Goal: Information Seeking & Learning: Learn about a topic

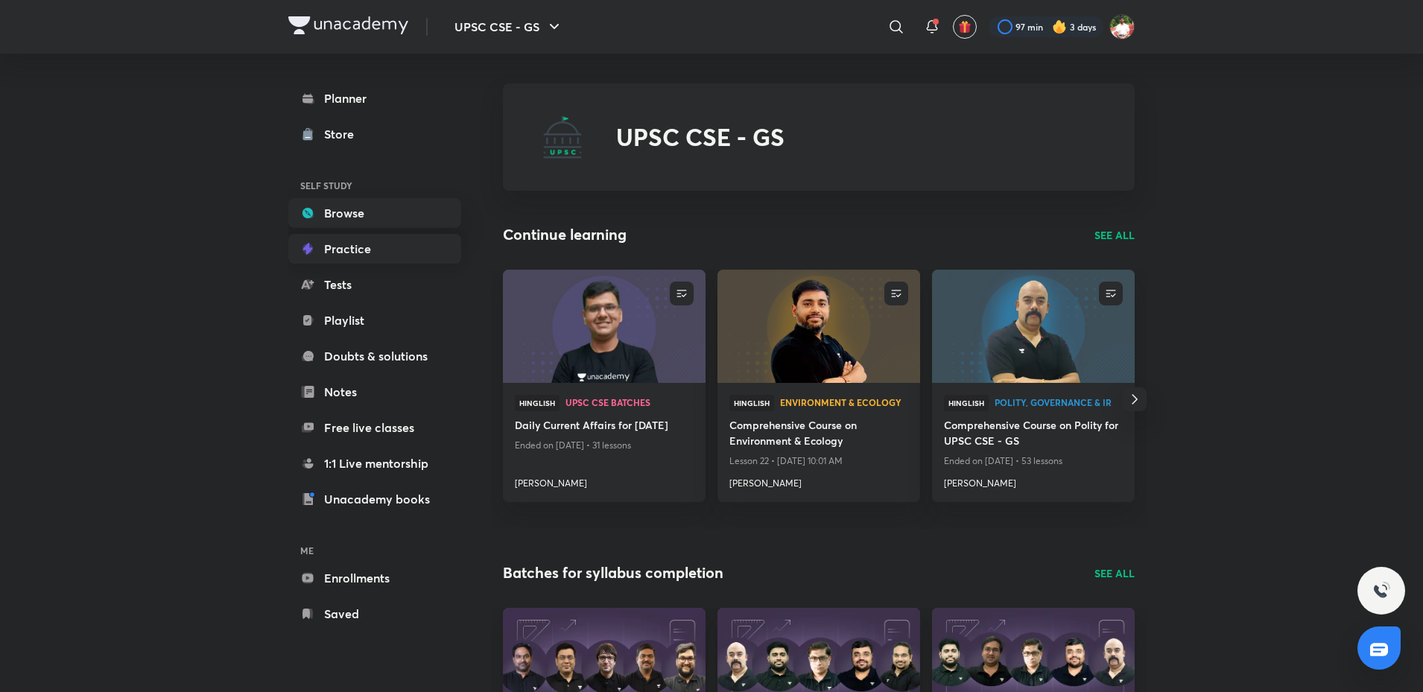
click at [374, 256] on link "Practice" at bounding box center [374, 249] width 173 height 30
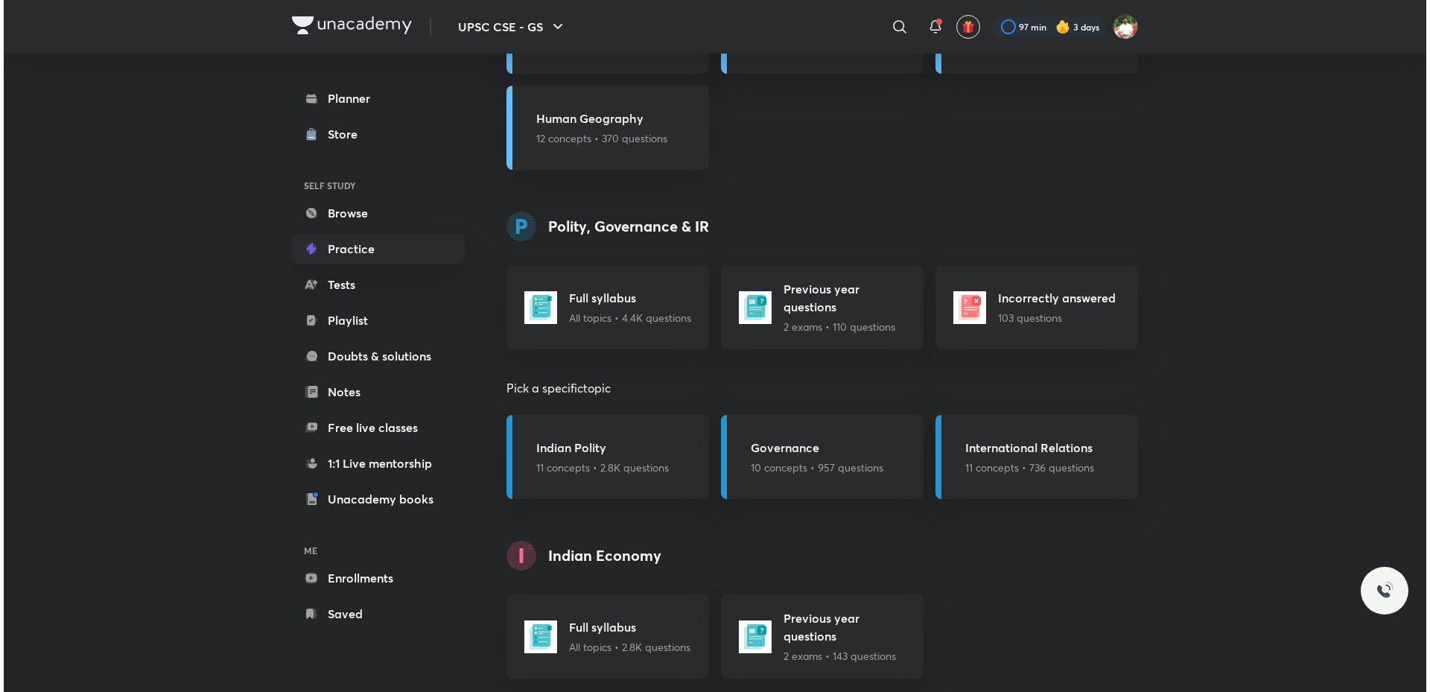
scroll to position [2384, 0]
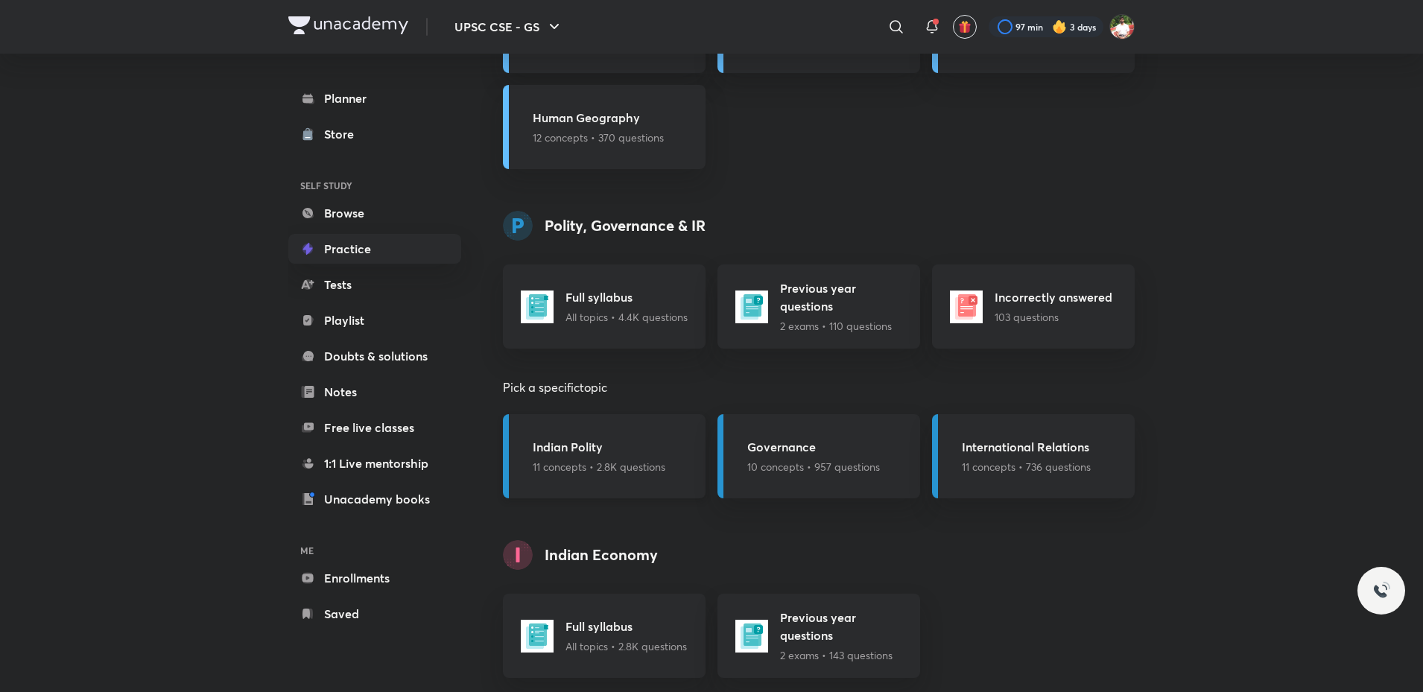
click at [627, 457] on div "Indian Polity 11 concepts • 2.8K questions" at bounding box center [599, 456] width 133 height 37
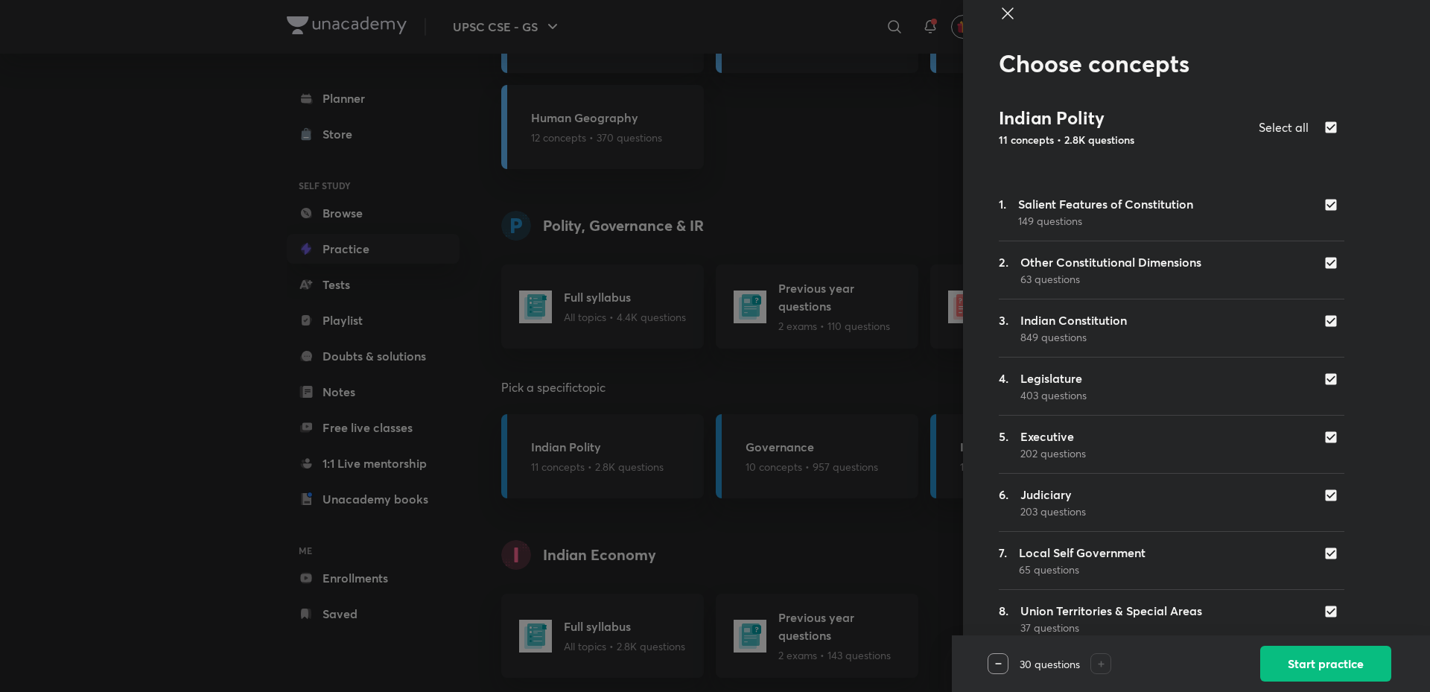
scroll to position [0, 0]
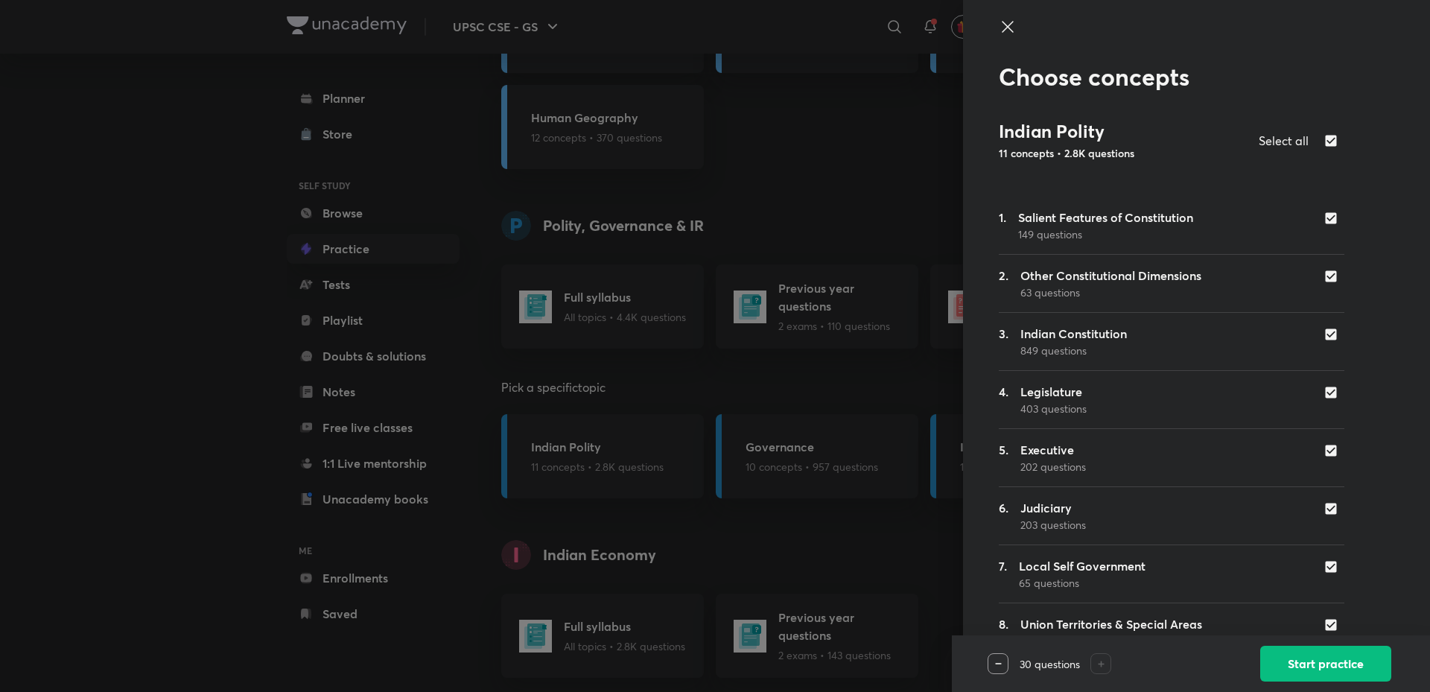
click at [1325, 141] on input "checkbox" at bounding box center [1334, 141] width 21 height 18
checkbox input "false"
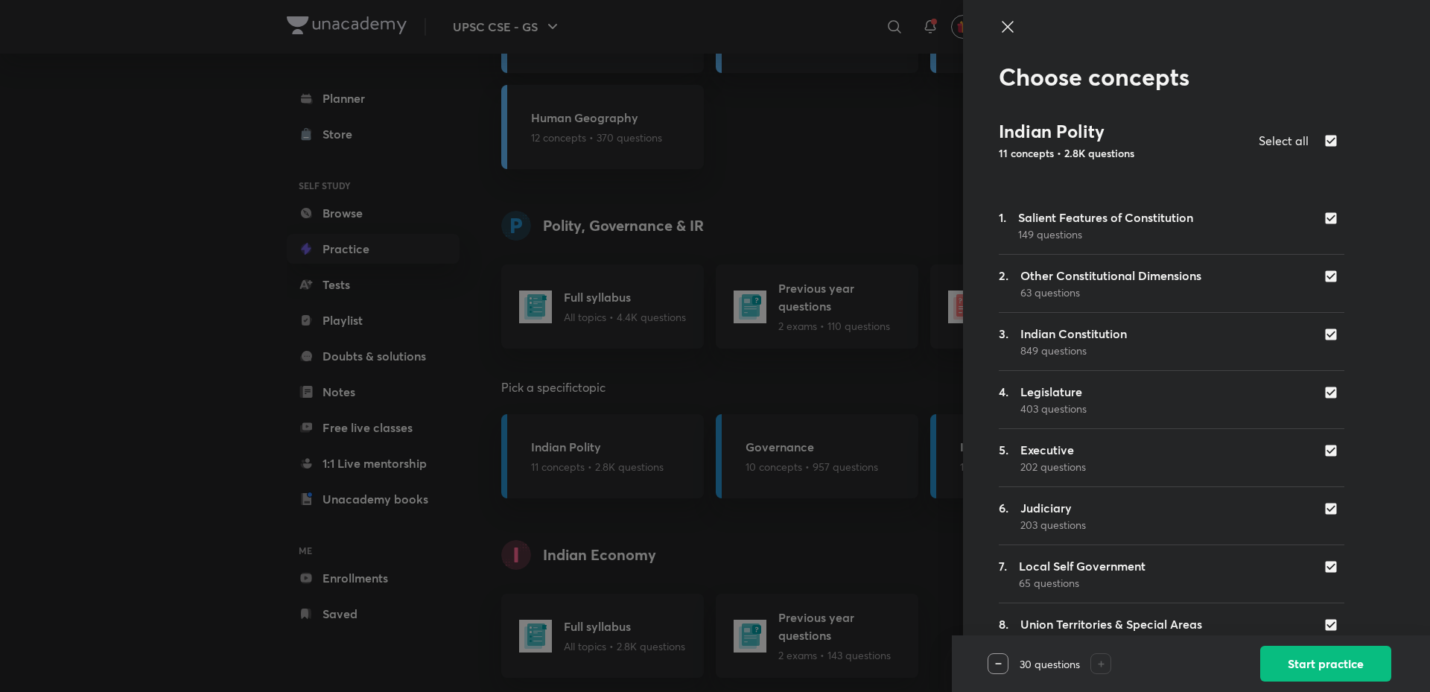
checkbox input "false"
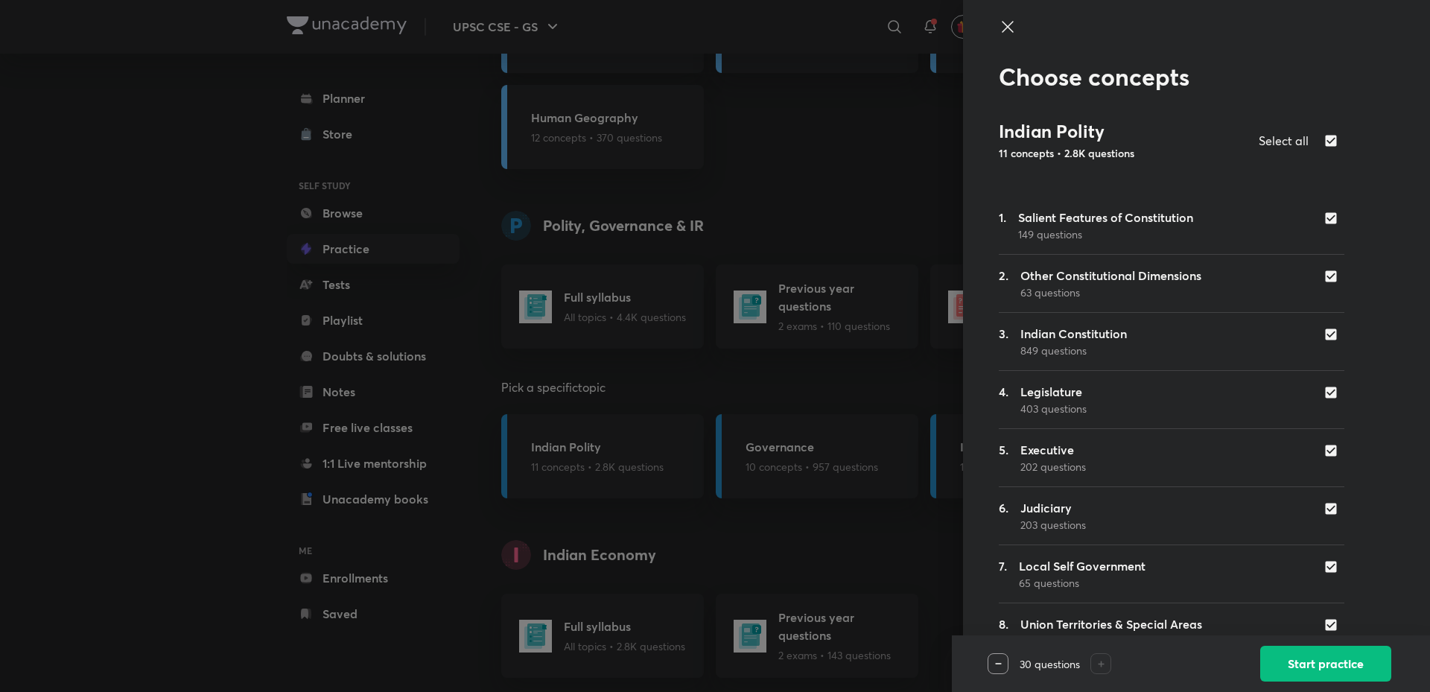
checkbox input "false"
click at [1324, 216] on input "checkbox" at bounding box center [1334, 218] width 21 height 15
checkbox input "true"
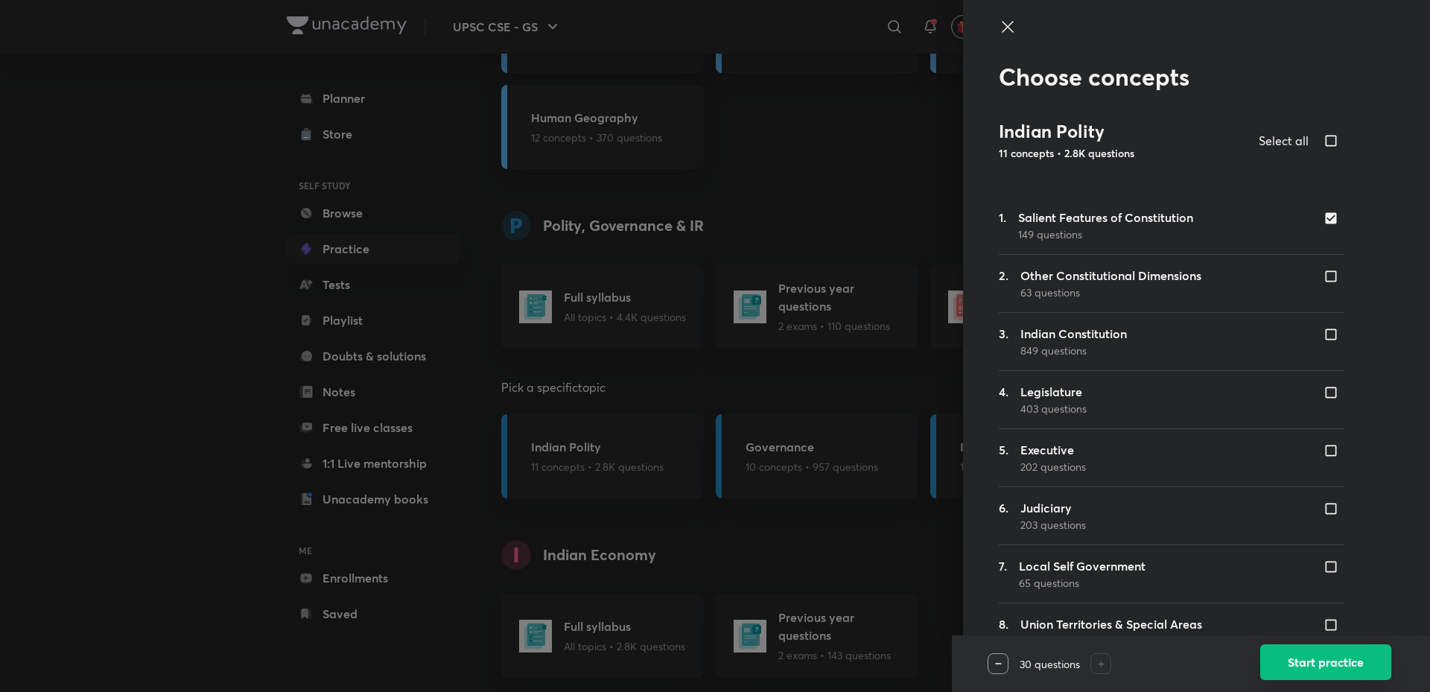
click at [1328, 653] on button "Start practice" at bounding box center [1325, 662] width 131 height 36
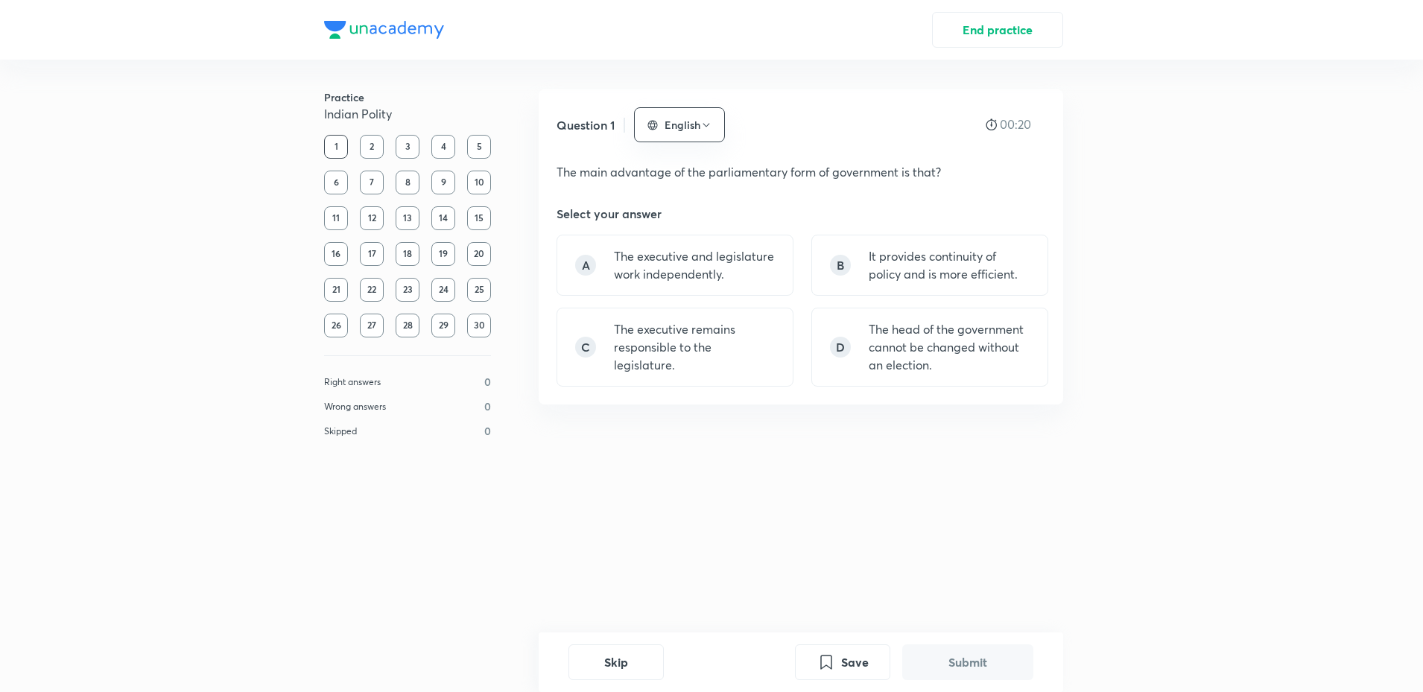
click at [357, 16] on div "End practice" at bounding box center [711, 30] width 1423 height 60
drag, startPoint x: 352, startPoint y: 25, endPoint x: 337, endPoint y: 2, distance: 27.5
click at [350, 26] on img at bounding box center [384, 30] width 120 height 18
click at [723, 354] on p "The executive remains responsible to the legislature." at bounding box center [694, 347] width 161 height 54
click at [947, 665] on button "Submit" at bounding box center [967, 661] width 131 height 36
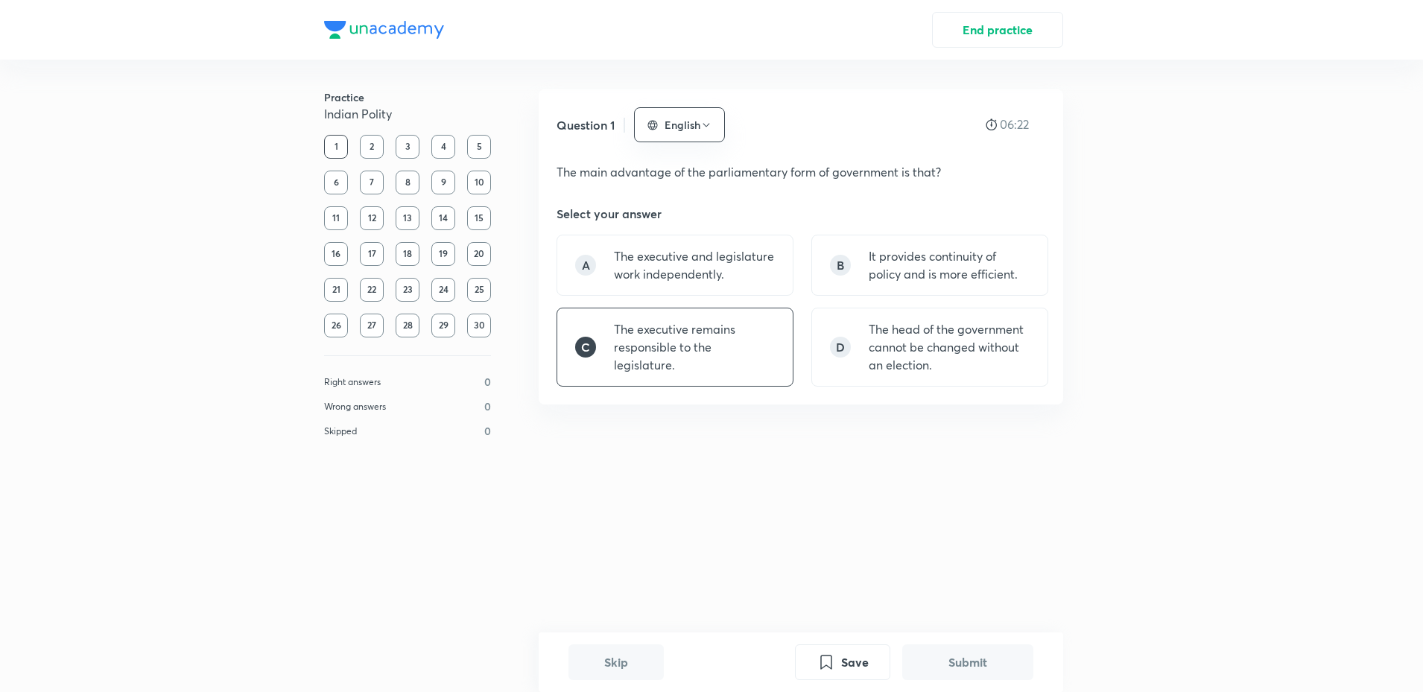
scroll to position [238, 0]
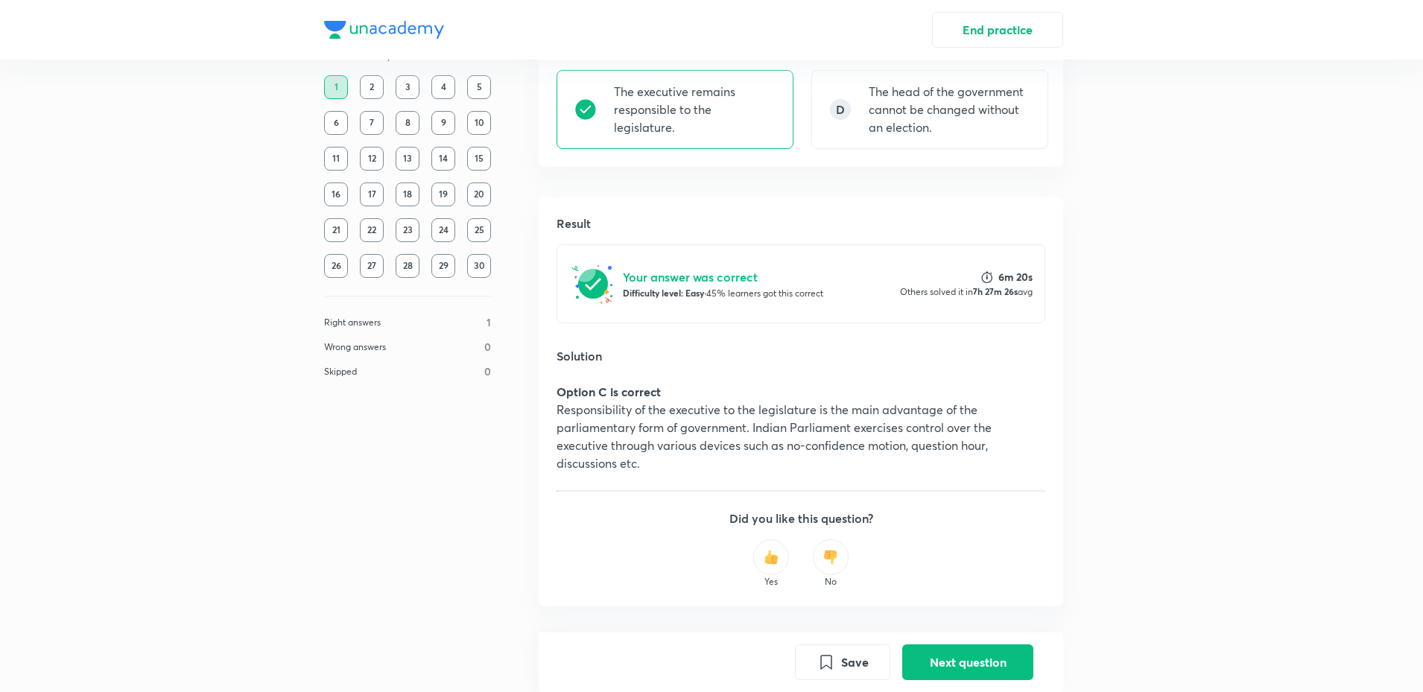
drag, startPoint x: 964, startPoint y: 659, endPoint x: 952, endPoint y: 642, distance: 20.9
click at [964, 656] on button "Next question" at bounding box center [967, 662] width 131 height 36
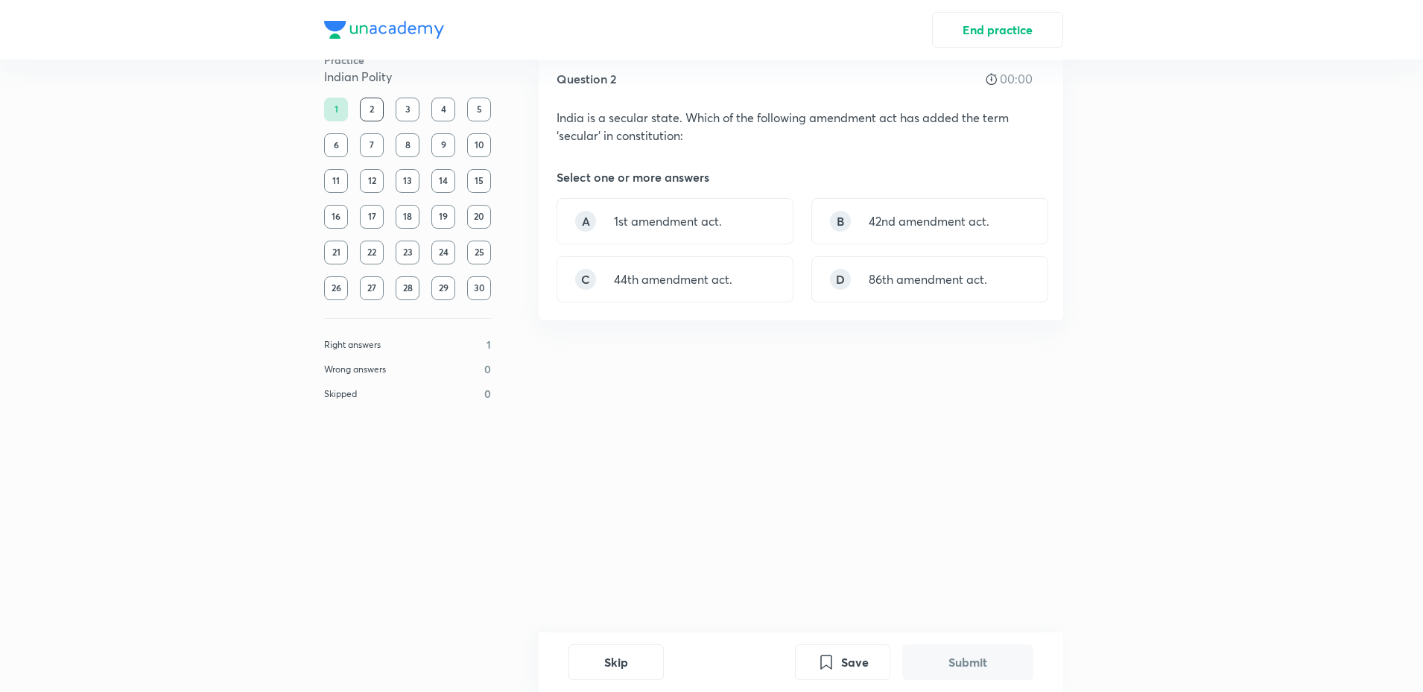
scroll to position [0, 0]
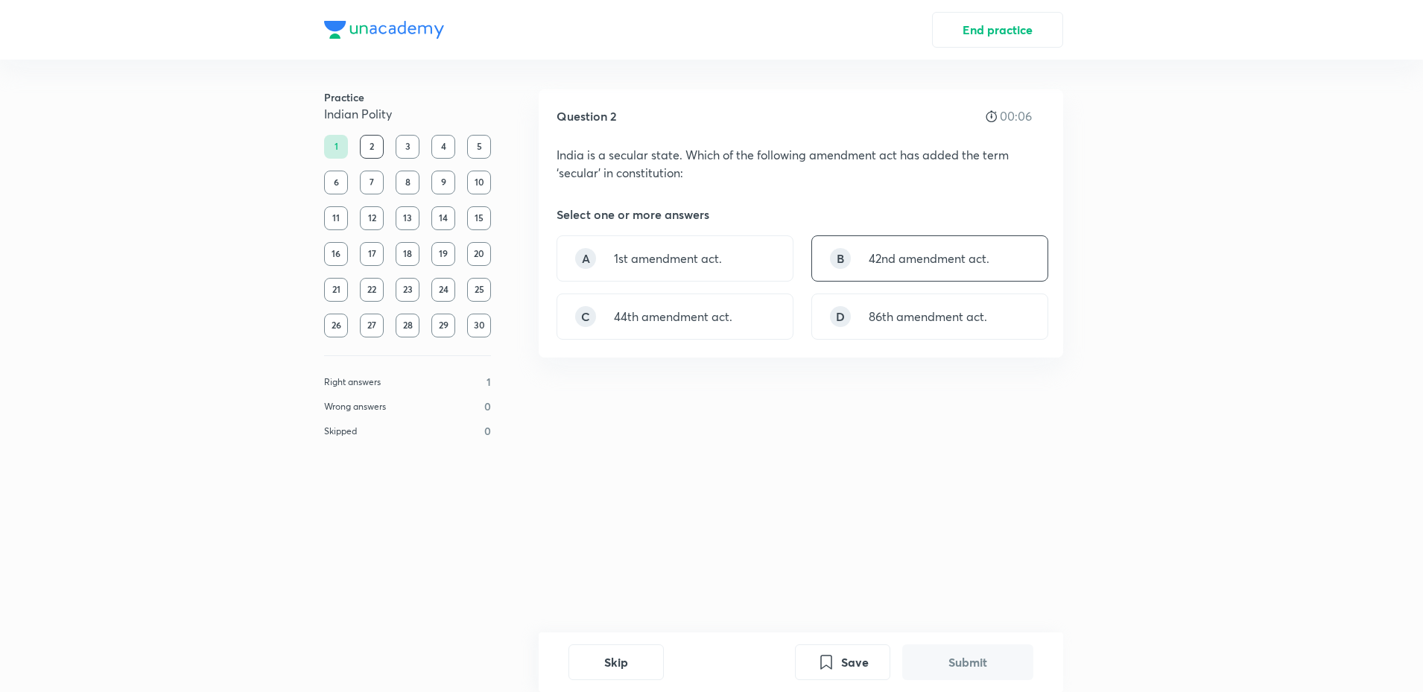
click at [987, 259] on p "42nd amendment act." at bounding box center [929, 259] width 121 height 18
drag, startPoint x: 974, startPoint y: 662, endPoint x: 965, endPoint y: 659, distance: 9.4
click at [970, 660] on button "Submit" at bounding box center [967, 661] width 131 height 36
